Goal: Task Accomplishment & Management: Use online tool/utility

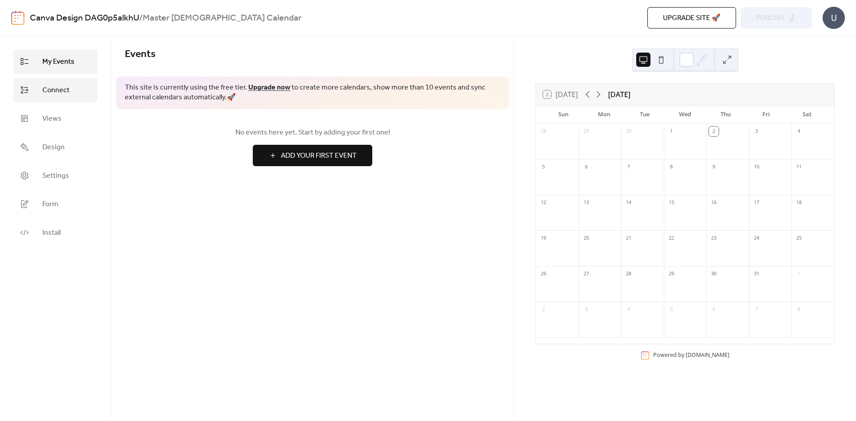
click at [45, 96] on span "Connect" at bounding box center [55, 90] width 27 height 11
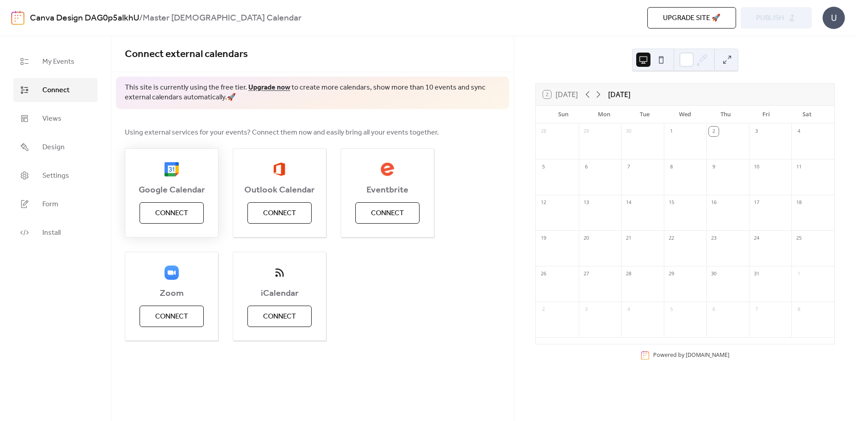
click at [188, 205] on button "Connect" at bounding box center [171, 212] width 64 height 21
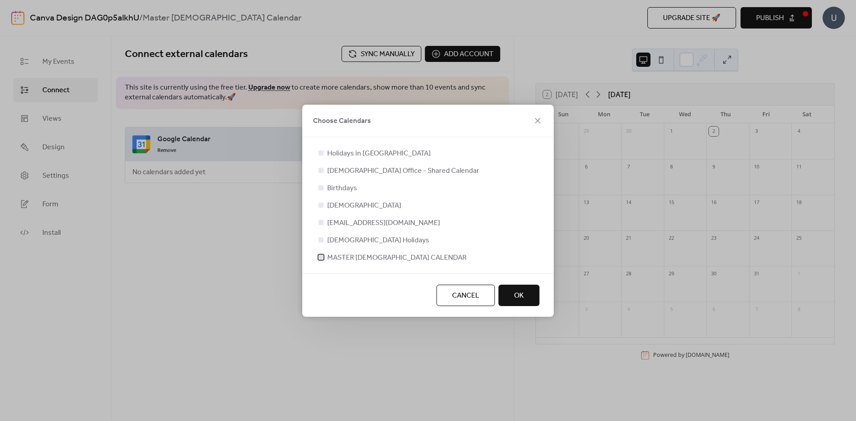
click at [321, 258] on div at bounding box center [320, 256] width 5 height 5
click at [520, 296] on span "OK" at bounding box center [519, 296] width 10 height 11
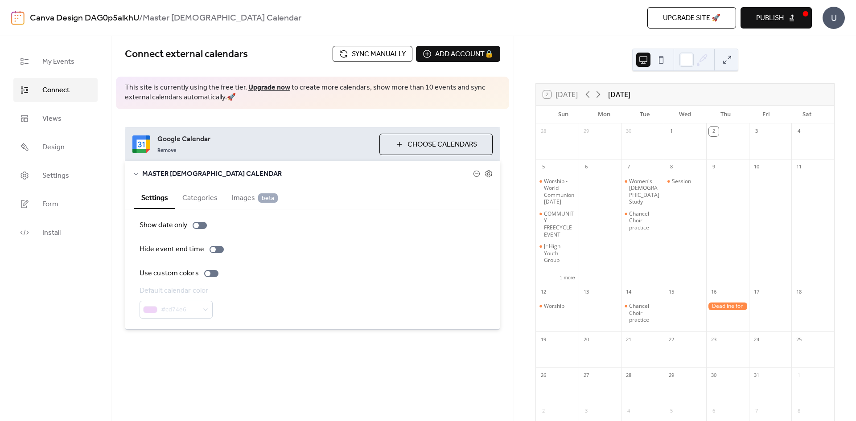
click at [787, 16] on button "Publish" at bounding box center [775, 17] width 71 height 21
click at [385, 47] on div "Connect external calendars Sync manually Add account 🔒 🔒" at bounding box center [312, 54] width 402 height 36
click at [337, 50] on button "Sync manually" at bounding box center [372, 54] width 80 height 16
click at [664, 58] on button at bounding box center [661, 60] width 14 height 14
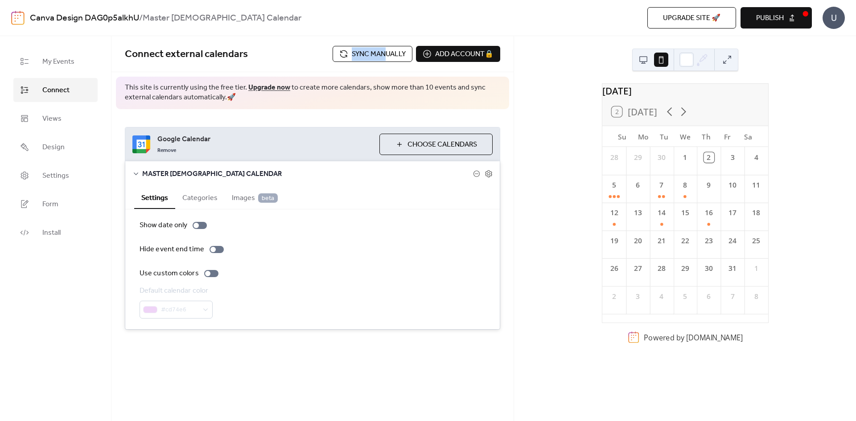
click at [643, 61] on button at bounding box center [643, 60] width 14 height 14
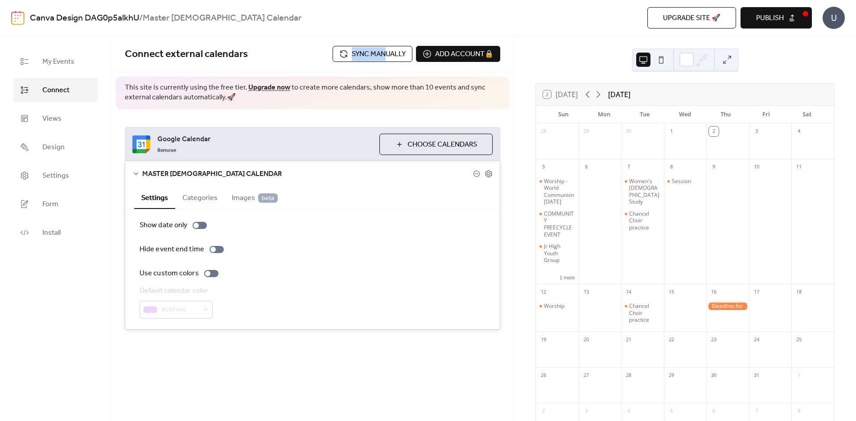
click at [725, 60] on button at bounding box center [727, 60] width 14 height 14
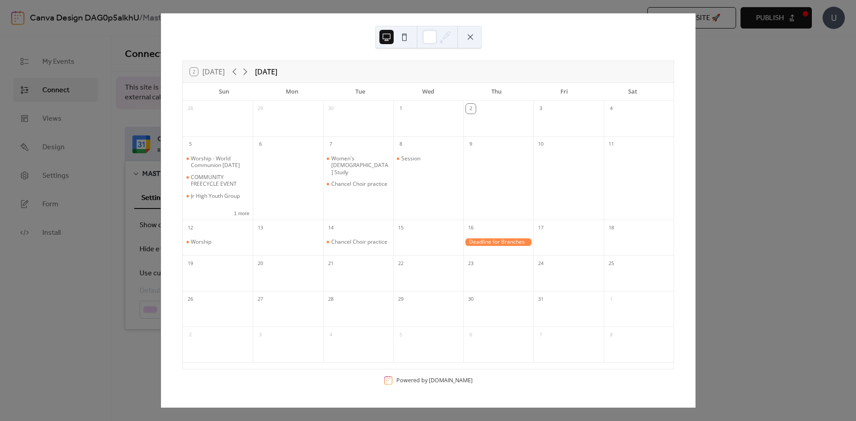
click at [695, 73] on div "2 [DATE] [DATE] Sun Mon Tue Wed Thu Fri Sat 28 29 30 1 2 3 4 5 Worship - World …" at bounding box center [427, 210] width 535 height 394
click at [468, 36] on button at bounding box center [470, 37] width 14 height 14
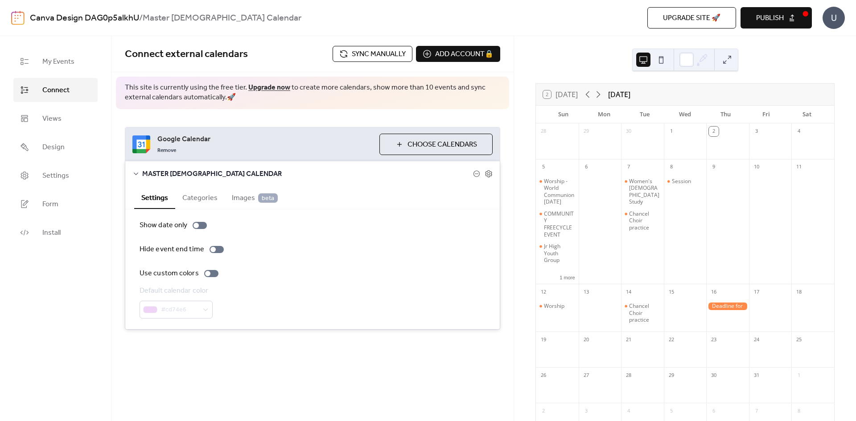
click at [803, 16] on button "Publish" at bounding box center [775, 17] width 71 height 21
click at [53, 228] on span "Install" at bounding box center [51, 233] width 18 height 11
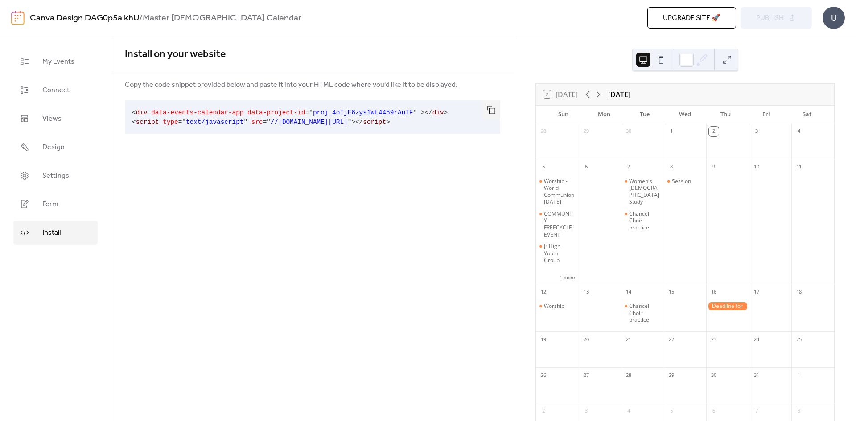
click at [132, 112] on span "<" at bounding box center [134, 112] width 4 height 7
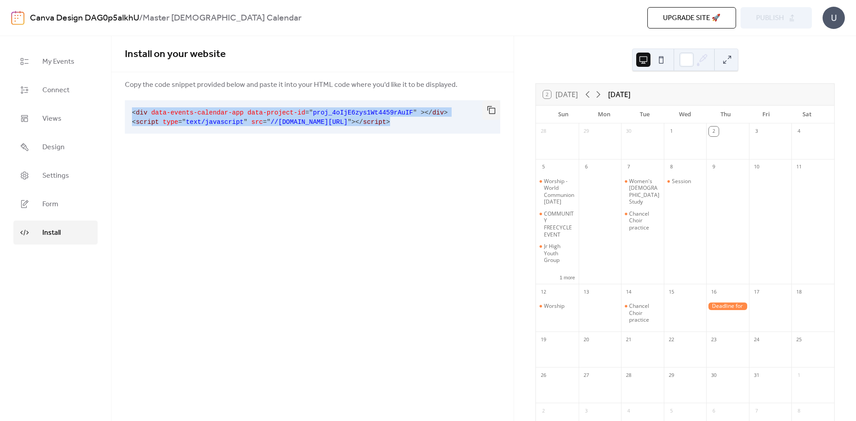
copy div "< div data-events-calendar-app data-project-id = " proj_4oIjE6zys1Wt4459rAuIF "…"
